Goal: Information Seeking & Learning: Learn about a topic

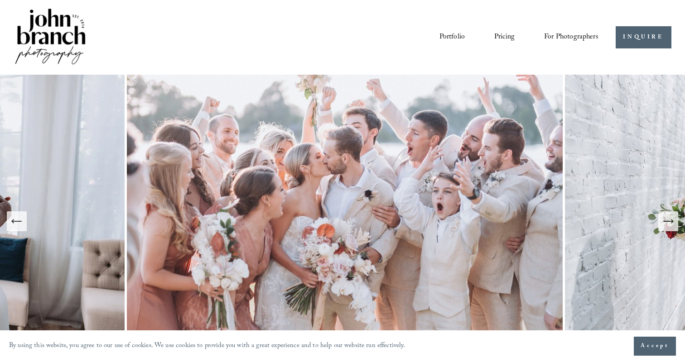
click at [510, 39] on link "Pricing" at bounding box center [504, 36] width 20 height 15
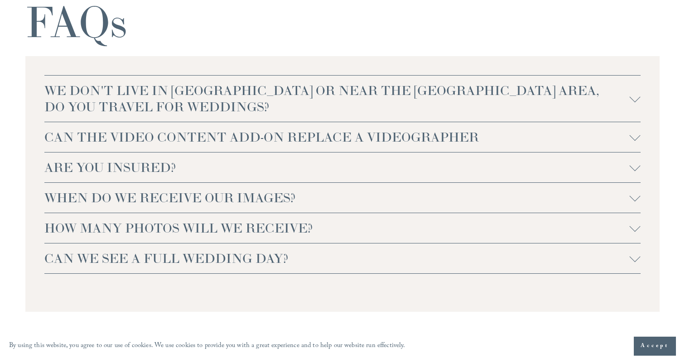
scroll to position [1877, 0]
click at [256, 143] on span "CAN THE VIDEO CONTENT ADD-ON REPLACE A VIDEOGRAPHER" at bounding box center [336, 138] width 585 height 16
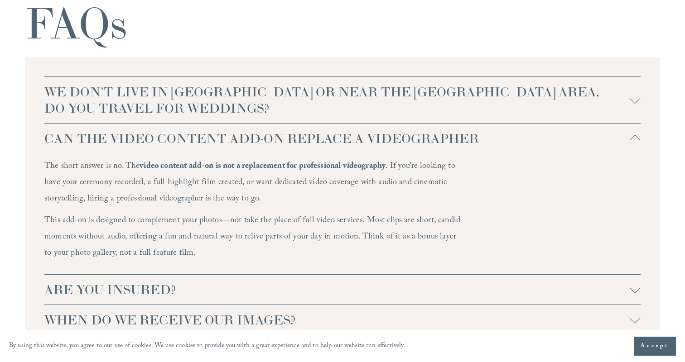
click at [257, 143] on span "CAN THE VIDEO CONTENT ADD-ON REPLACE A VIDEOGRAPHER" at bounding box center [336, 138] width 585 height 16
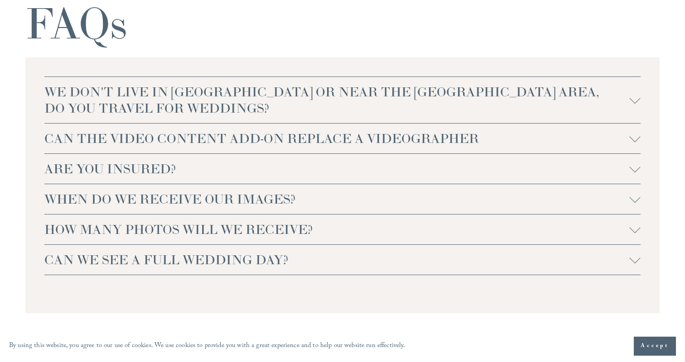
click at [249, 114] on span "WE DON'T LIVE IN [GEOGRAPHIC_DATA] OR NEAR THE [GEOGRAPHIC_DATA] AREA, DO YOU T…" at bounding box center [336, 100] width 585 height 33
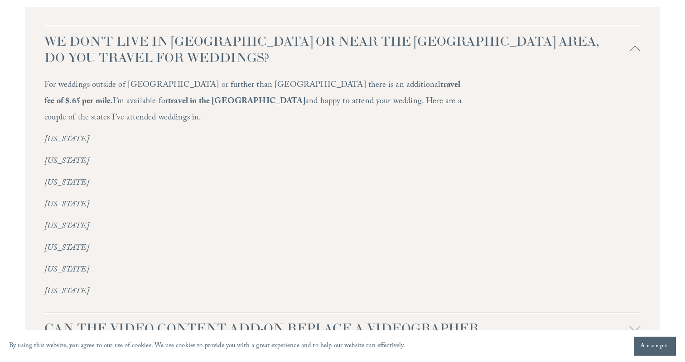
scroll to position [1924, 0]
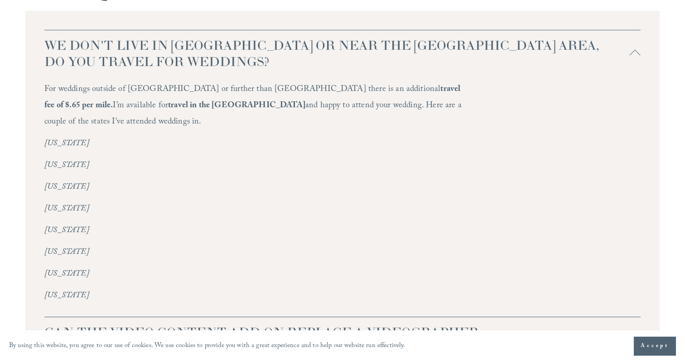
click at [241, 58] on span "WE DON'T LIVE IN [GEOGRAPHIC_DATA] OR NEAR THE [GEOGRAPHIC_DATA] AREA, DO YOU T…" at bounding box center [336, 53] width 585 height 33
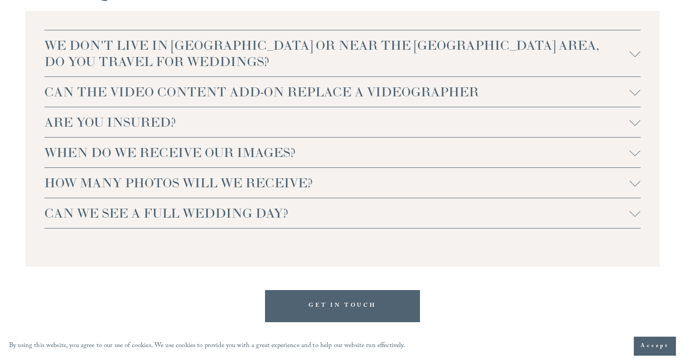
click at [244, 179] on span "HOW MANY PHOTOS WILL WE RECEIVE?" at bounding box center [336, 183] width 585 height 16
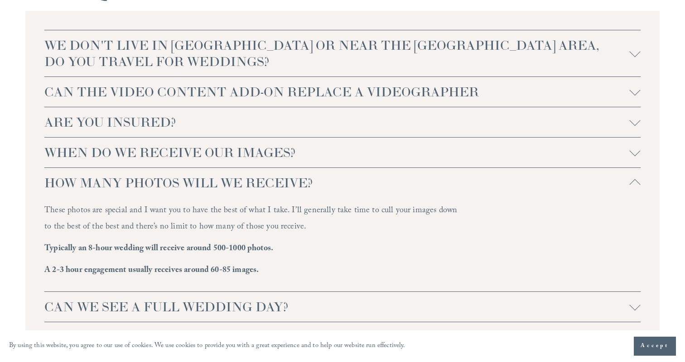
click at [244, 179] on span "HOW MANY PHOTOS WILL WE RECEIVE?" at bounding box center [336, 183] width 585 height 16
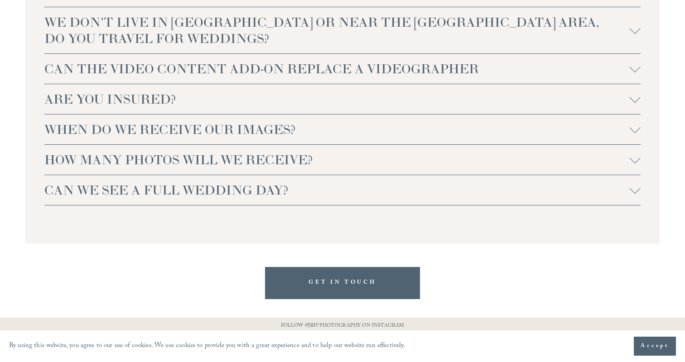
scroll to position [1950, 0]
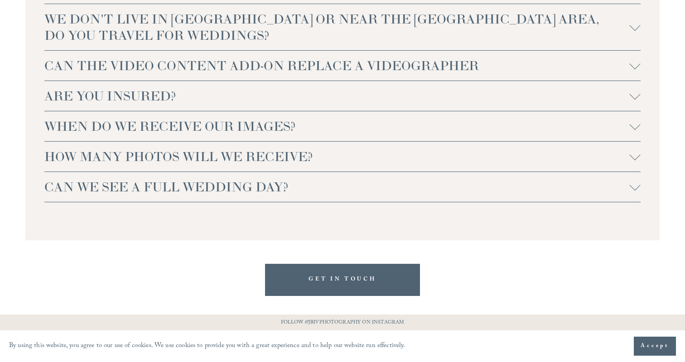
click at [239, 193] on span "CAN WE SEE A FULL WEDDING DAY?" at bounding box center [336, 187] width 585 height 16
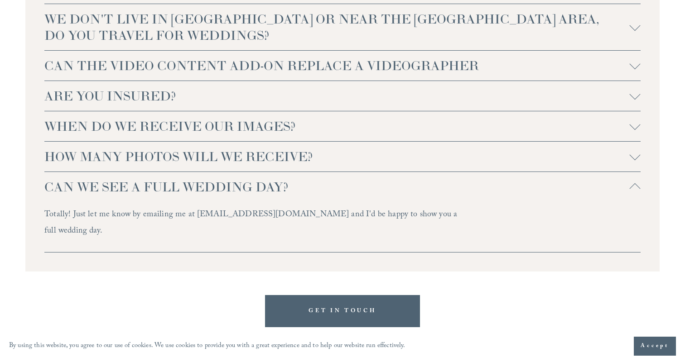
click at [239, 193] on span "CAN WE SEE A FULL WEDDING DAY?" at bounding box center [336, 187] width 585 height 16
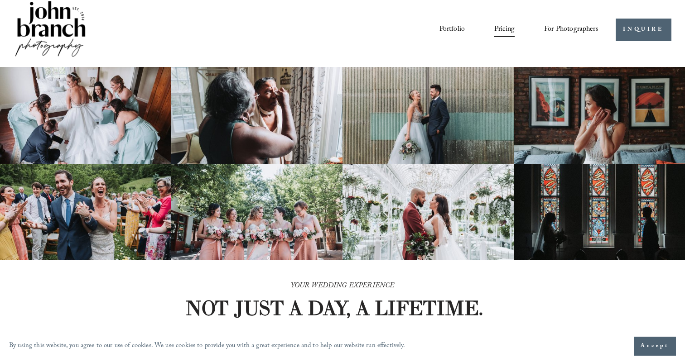
scroll to position [7, 0]
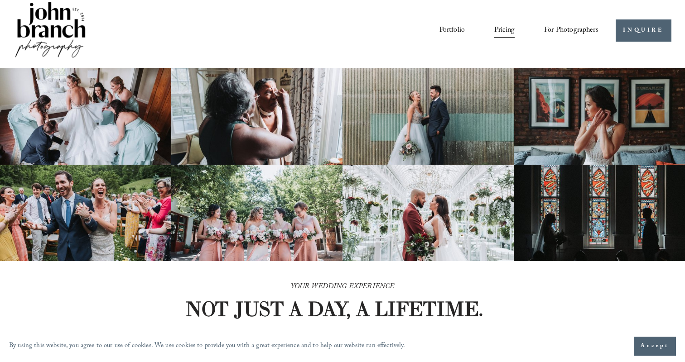
click at [568, 30] on span "For Photographers" at bounding box center [571, 31] width 54 height 14
click at [0, 0] on span "Presets" at bounding box center [0, 0] width 0 height 0
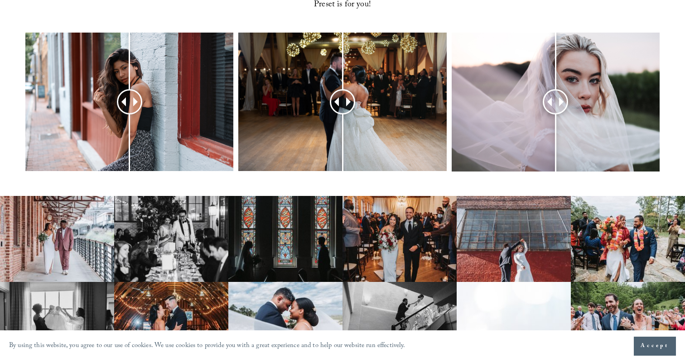
scroll to position [417, 0]
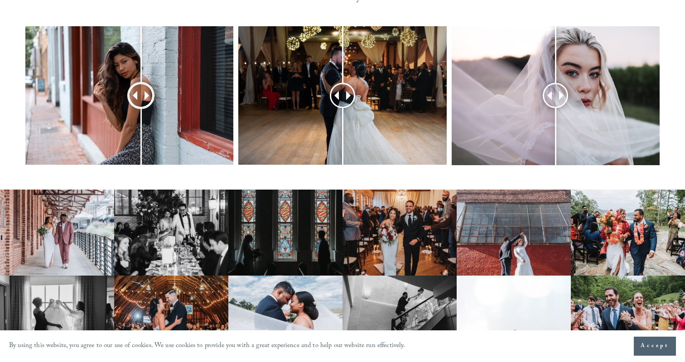
drag, startPoint x: 130, startPoint y: 78, endPoint x: 141, endPoint y: 95, distance: 20.2
click at [141, 95] on div at bounding box center [141, 95] width 23 height 23
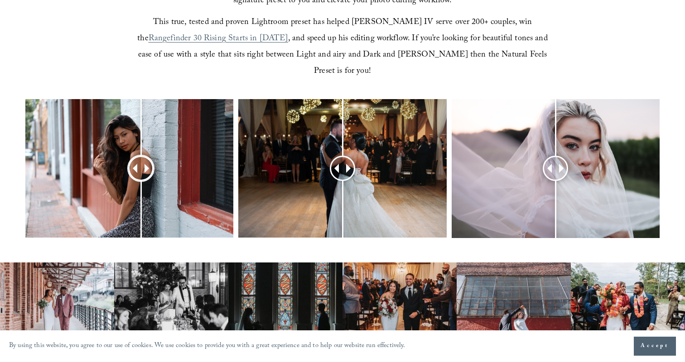
scroll to position [345, 0]
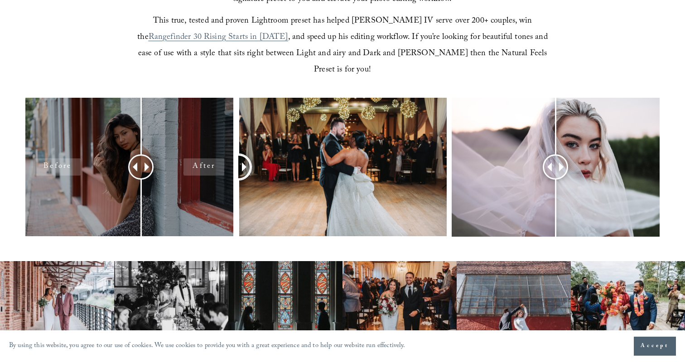
drag, startPoint x: 335, startPoint y: 145, endPoint x: 218, endPoint y: 160, distance: 117.3
click at [218, 160] on div at bounding box center [342, 179] width 685 height 163
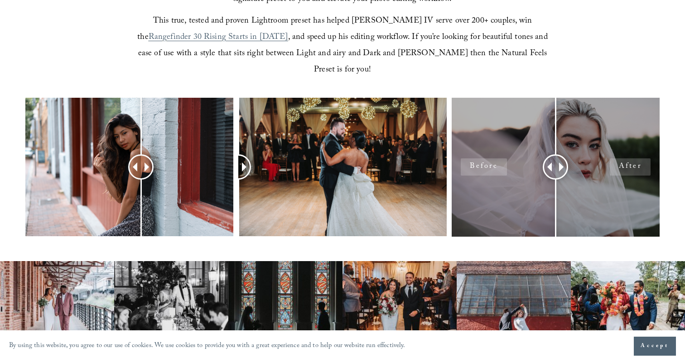
drag, startPoint x: 543, startPoint y: 157, endPoint x: 634, endPoint y: 146, distance: 91.2
click at [634, 146] on div at bounding box center [556, 167] width 208 height 139
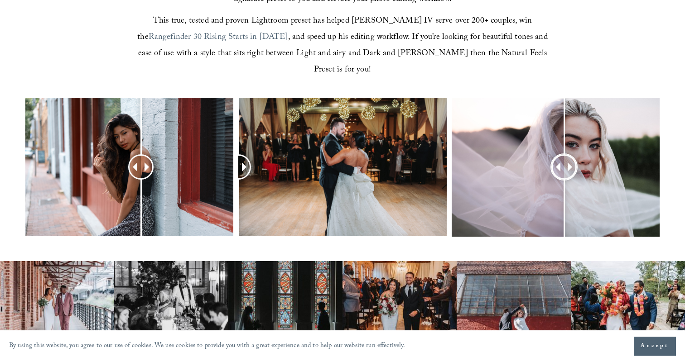
drag, startPoint x: 555, startPoint y: 157, endPoint x: 538, endPoint y: 240, distance: 84.0
click at [539, 240] on div at bounding box center [342, 179] width 685 height 163
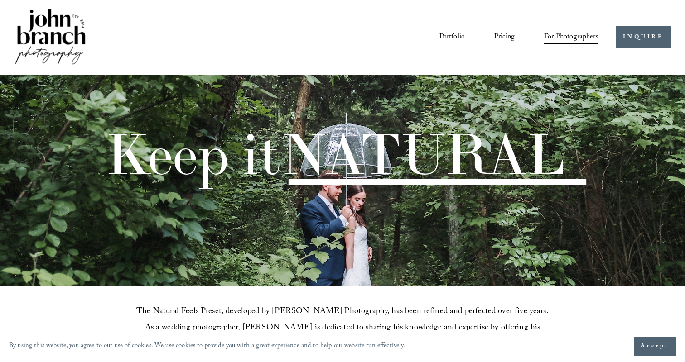
scroll to position [0, 0]
click at [0, 0] on span "Education" at bounding box center [0, 0] width 0 height 0
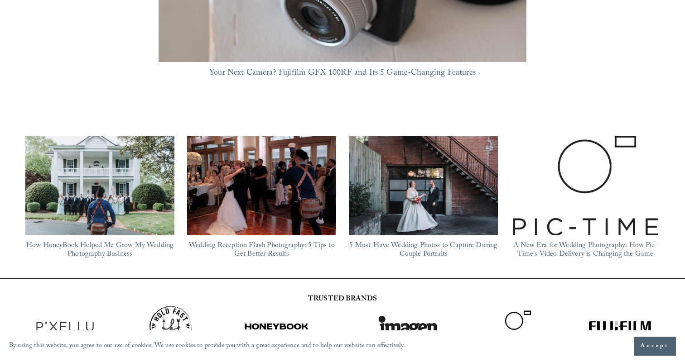
scroll to position [776, 0]
